Goal: Task Accomplishment & Management: Use online tool/utility

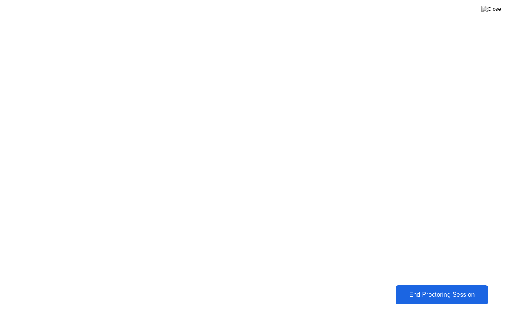
click at [425, 293] on div "End Proctoring Session" at bounding box center [442, 294] width 88 height 7
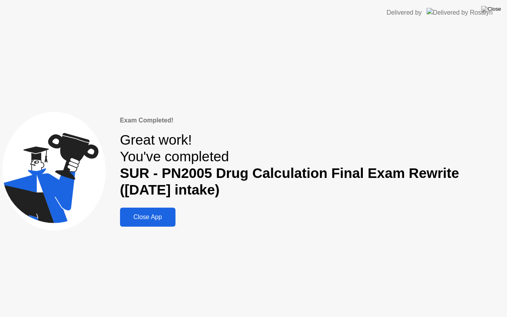
click at [138, 221] on div "Close App" at bounding box center [147, 217] width 51 height 7
